Goal: Obtain resource: Download file/media

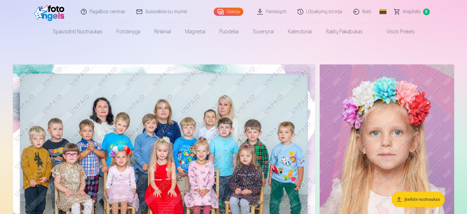
click at [275, 6] on link "Parsisiųsti" at bounding box center [272, 11] width 40 height 23
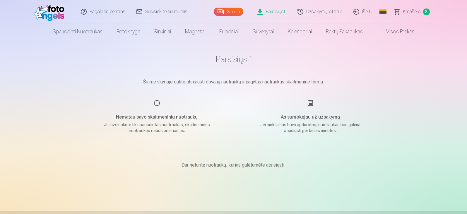
click at [214, 96] on main "Parsisiųsti Šiame skyriuje galite atsisiųsti dovanų nuotrauką ir įsigytas nuotr…" at bounding box center [233, 118] width 292 height 157
click at [157, 128] on p "Jei užsisakote tik spausdintas nuotraukas, skaitmeninės nuotraukos nebus priein…" at bounding box center [156, 128] width 111 height 12
click at [318, 119] on h5 "Aš sumokėjau už užsakymą" at bounding box center [309, 116] width 111 height 7
click at [301, 95] on main "Parsisiųsti Šiame skyriuje galite atsisiųsti dovanų nuotrauką ir įsigytas nuotr…" at bounding box center [233, 118] width 292 height 157
click at [240, 75] on main "Parsisiųsti Šiame skyriuje galite atsisiųsti dovanų nuotrauką ir įsigytas nuotr…" at bounding box center [233, 118] width 292 height 157
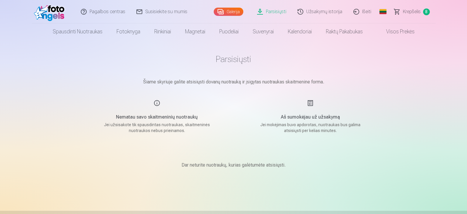
click at [321, 107] on div "Aš sumokėjau už užsakymą Jei mokėjimas buvo apdorotas, nuotraukas bus galima at…" at bounding box center [309, 116] width 139 height 34
click at [270, 123] on p "Jei mokėjimas buvo apdorotas, nuotraukas bus galima atsisiųsti per kelias minut…" at bounding box center [309, 128] width 111 height 12
click at [235, 165] on p "Dar neturite nuotraukų, kurias galėtumėte atsisiųsti." at bounding box center [233, 164] width 104 height 7
click at [273, 12] on link "Parsisiųsti" at bounding box center [272, 11] width 40 height 23
click at [50, 11] on img at bounding box center [51, 11] width 34 height 19
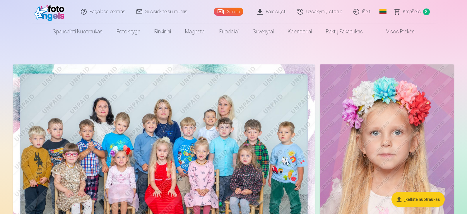
click at [283, 11] on link "Parsisiųsti" at bounding box center [272, 11] width 40 height 23
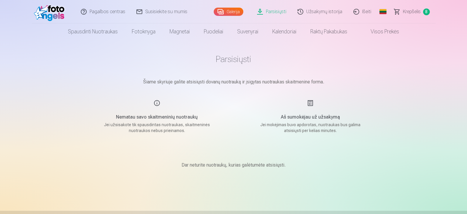
click at [219, 56] on h1 "Parsisiųsti" at bounding box center [233, 59] width 292 height 11
click at [314, 131] on p "Jei mokėjimas buvo apdorotas, nuotraukas bus galima atsisiųsti per kelias minut…" at bounding box center [309, 128] width 111 height 12
click at [113, 13] on link "Pagalbos centras" at bounding box center [103, 11] width 56 height 23
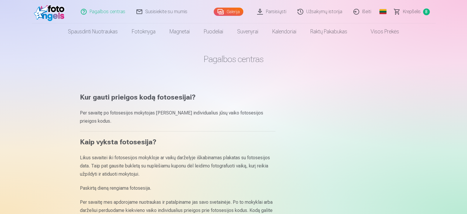
click at [156, 13] on link "Susisiekite su mumis" at bounding box center [162, 11] width 62 height 23
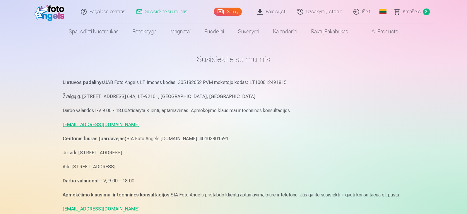
click at [109, 13] on link "Pagalbos centras" at bounding box center [103, 11] width 56 height 23
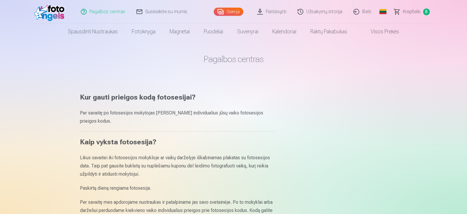
click at [174, 10] on link "Susisiekite su mumis" at bounding box center [162, 11] width 62 height 23
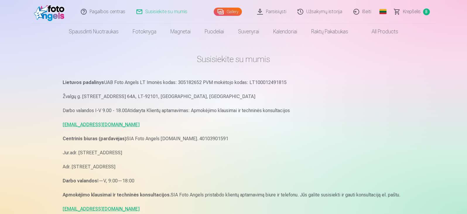
click at [105, 125] on link "pagalba.fotoangels@gmail.com" at bounding box center [101, 125] width 77 height 6
click at [100, 124] on link "pagalba.fotoangels@gmail.com" at bounding box center [101, 125] width 77 height 6
drag, startPoint x: 131, startPoint y: 125, endPoint x: 63, endPoint y: 123, distance: 68.2
click at [63, 123] on p "pagalba.fotoangels@gmail.com" at bounding box center [234, 125] width 342 height 8
copy link "pagalba.fotoangels@gmail.com"
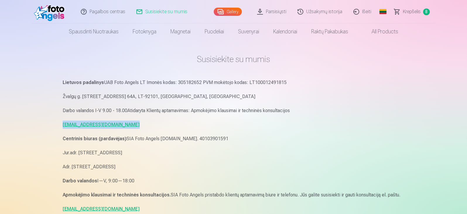
click at [273, 10] on link "Parsisiųsti" at bounding box center [272, 11] width 40 height 23
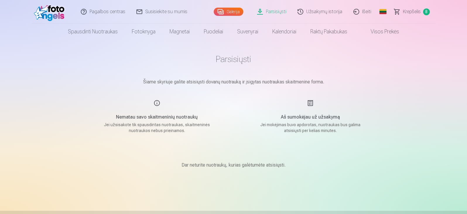
click at [273, 10] on link "Parsisiųsti" at bounding box center [272, 11] width 40 height 23
click at [271, 6] on link "Parsisiųsti" at bounding box center [272, 11] width 40 height 23
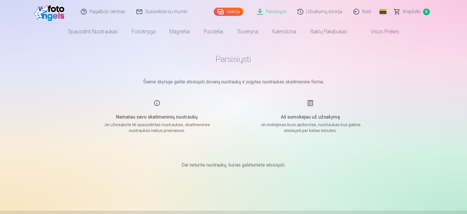
click at [273, 12] on link "Parsisiųsti" at bounding box center [272, 11] width 40 height 23
